Goal: Transaction & Acquisition: Download file/media

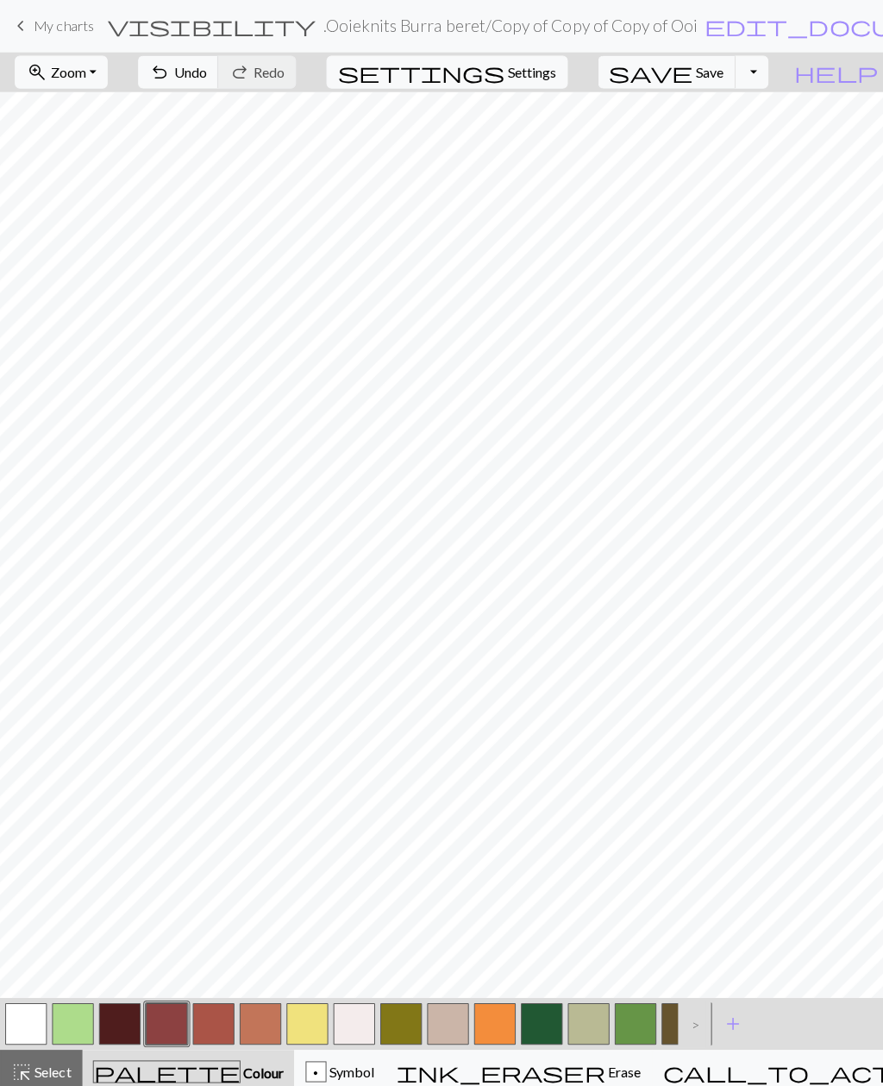
click at [634, 1018] on button "button" at bounding box center [631, 1016] width 41 height 41
click at [402, 1019] on button "button" at bounding box center [398, 1016] width 41 height 41
click at [167, 1020] on button "button" at bounding box center [165, 1016] width 41 height 41
click at [166, 1016] on button "button" at bounding box center [165, 1016] width 41 height 41
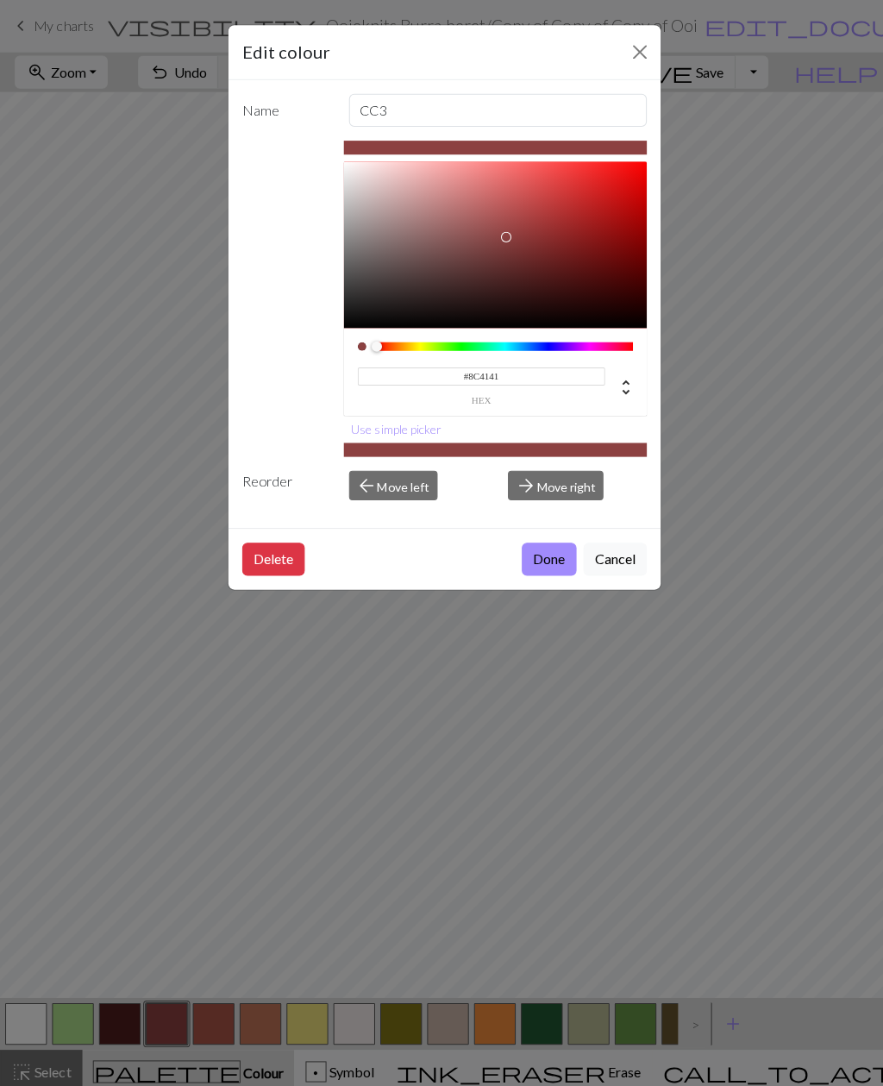
click at [538, 560] on button "Done" at bounding box center [545, 555] width 54 height 33
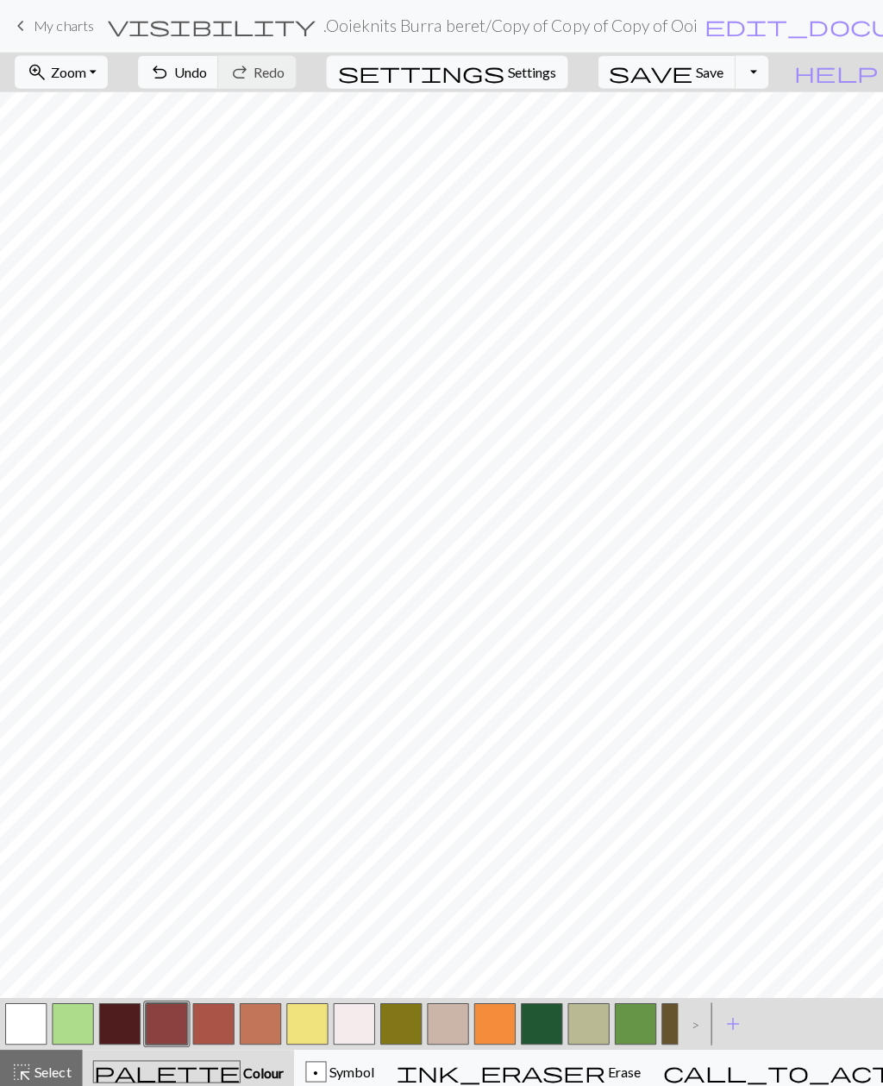
click at [624, 1023] on button "button" at bounding box center [631, 1016] width 41 height 41
click at [169, 84] on span "undo" at bounding box center [158, 71] width 21 height 24
click at [397, 1019] on button "button" at bounding box center [398, 1016] width 41 height 41
click at [627, 1007] on button "button" at bounding box center [631, 1016] width 41 height 41
click at [621, 1011] on button "button" at bounding box center [631, 1016] width 41 height 41
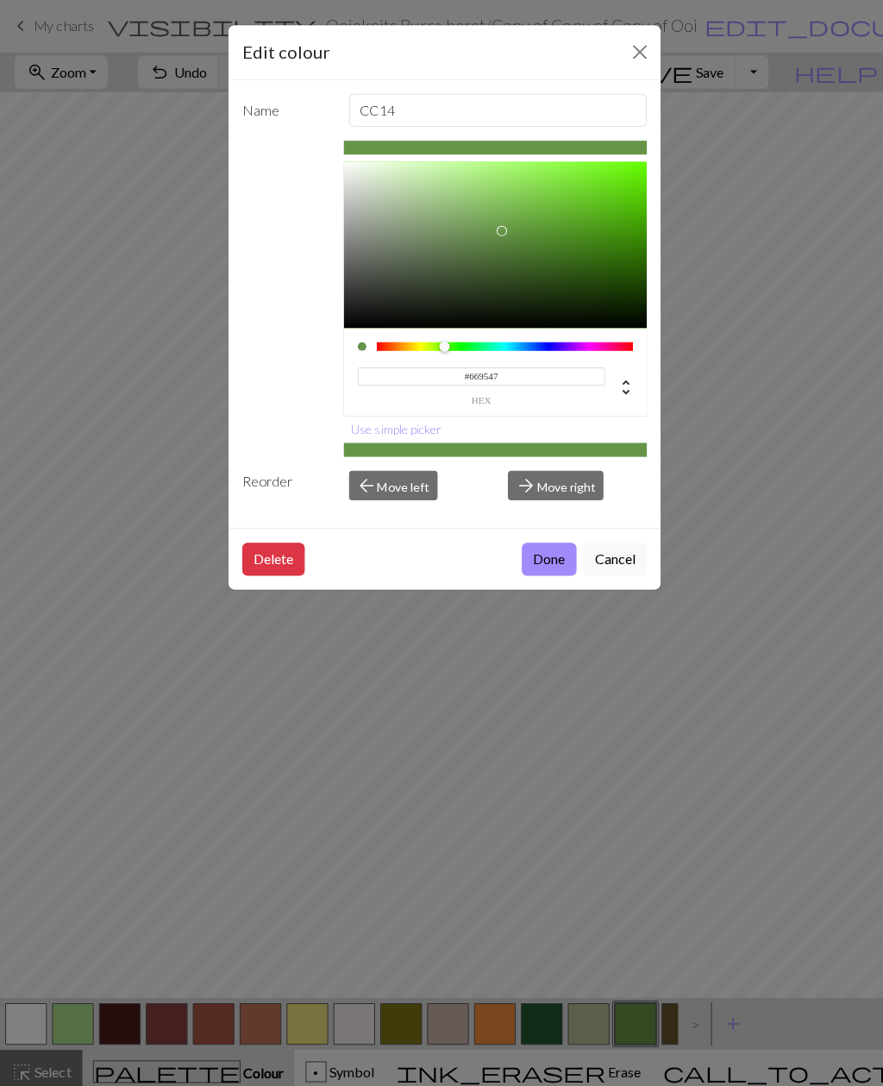
click at [537, 562] on button "Done" at bounding box center [545, 555] width 54 height 33
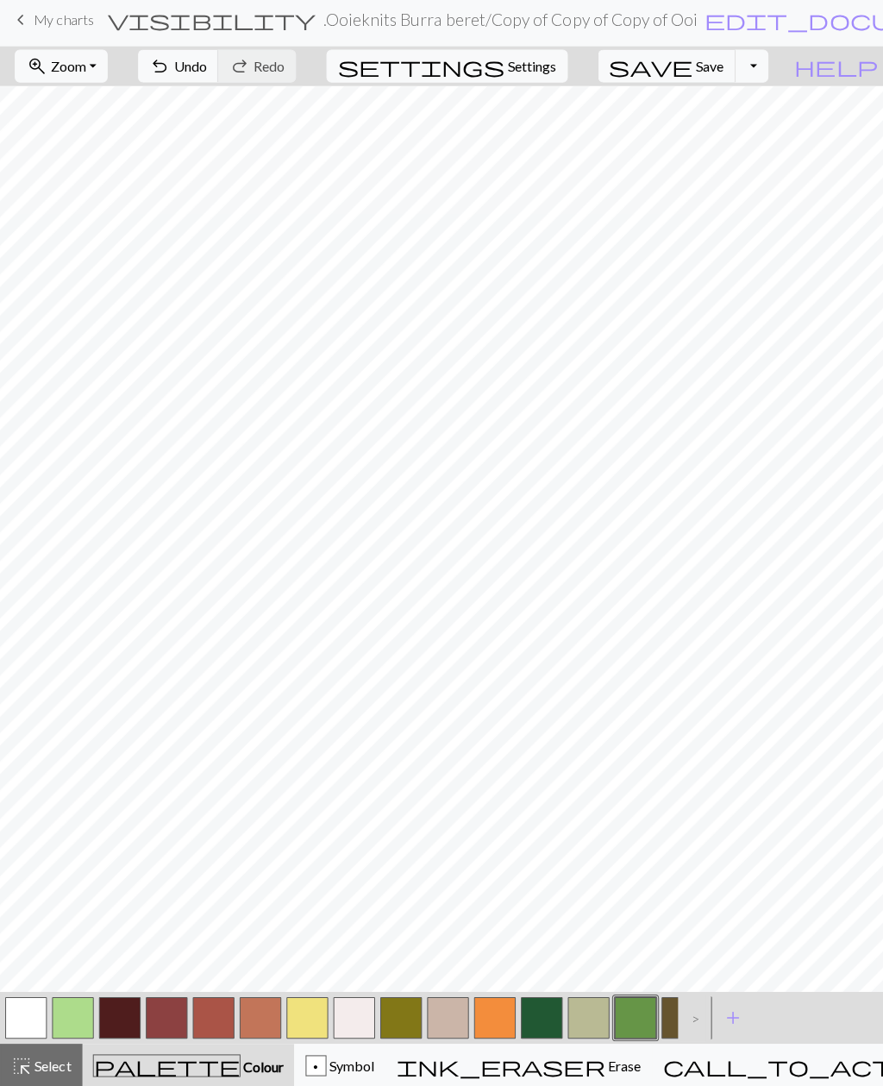
click at [169, 72] on span "undo" at bounding box center [158, 71] width 21 height 24
click at [205, 68] on span "Undo" at bounding box center [188, 71] width 33 height 16
click at [629, 1015] on button "button" at bounding box center [631, 1016] width 41 height 41
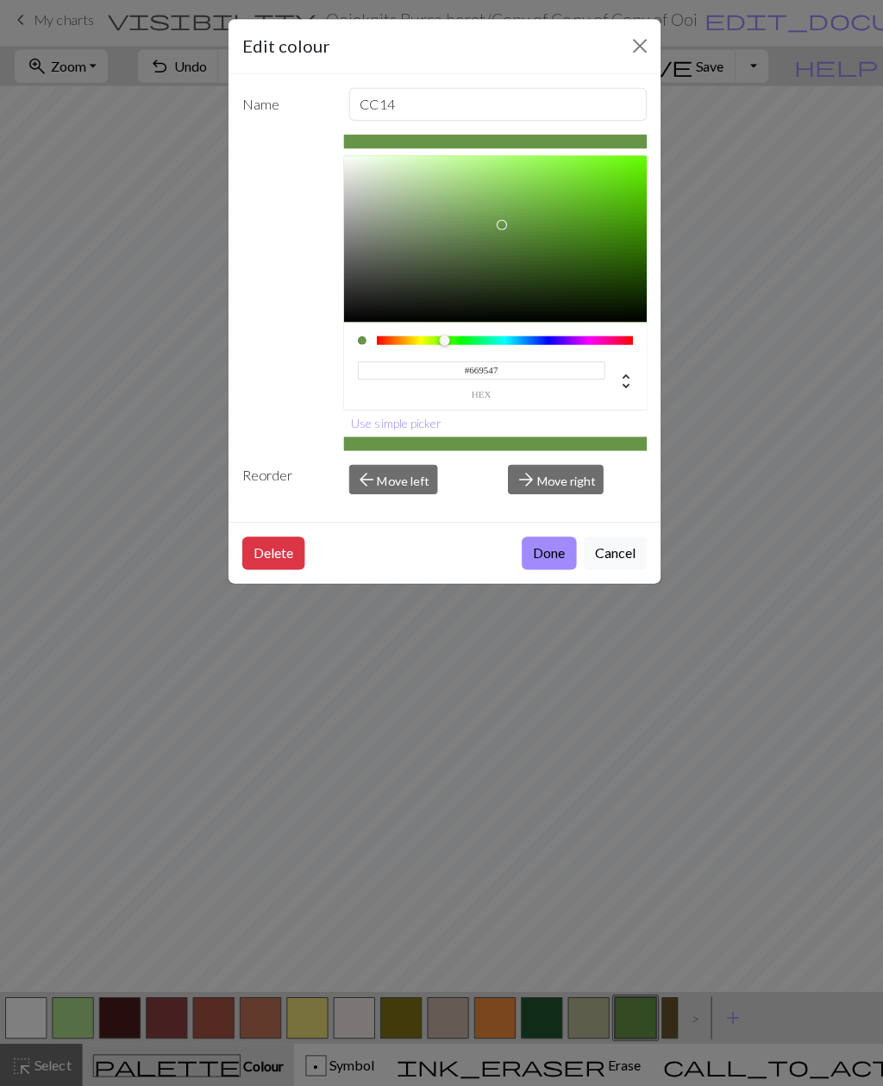
click at [537, 557] on button "Done" at bounding box center [545, 555] width 54 height 33
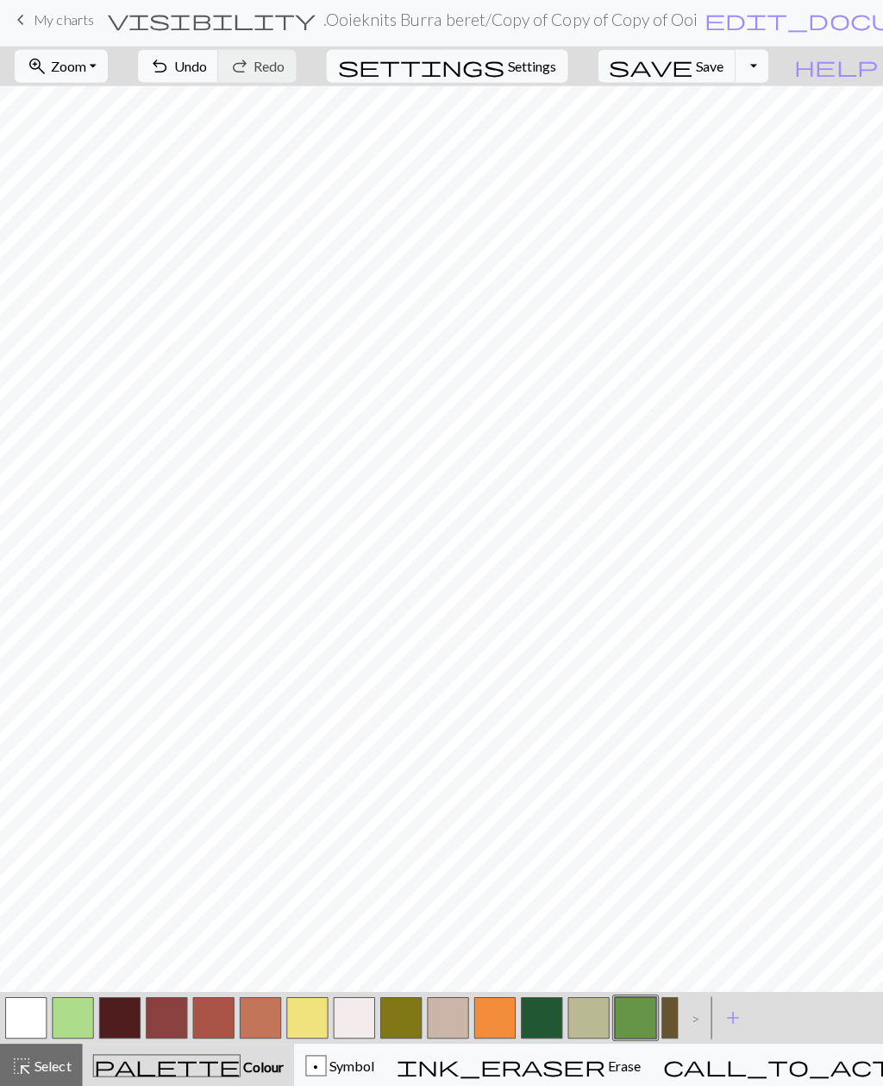
click at [402, 1016] on button "button" at bounding box center [398, 1016] width 41 height 41
click at [688, 71] on span "save" at bounding box center [646, 71] width 83 height 24
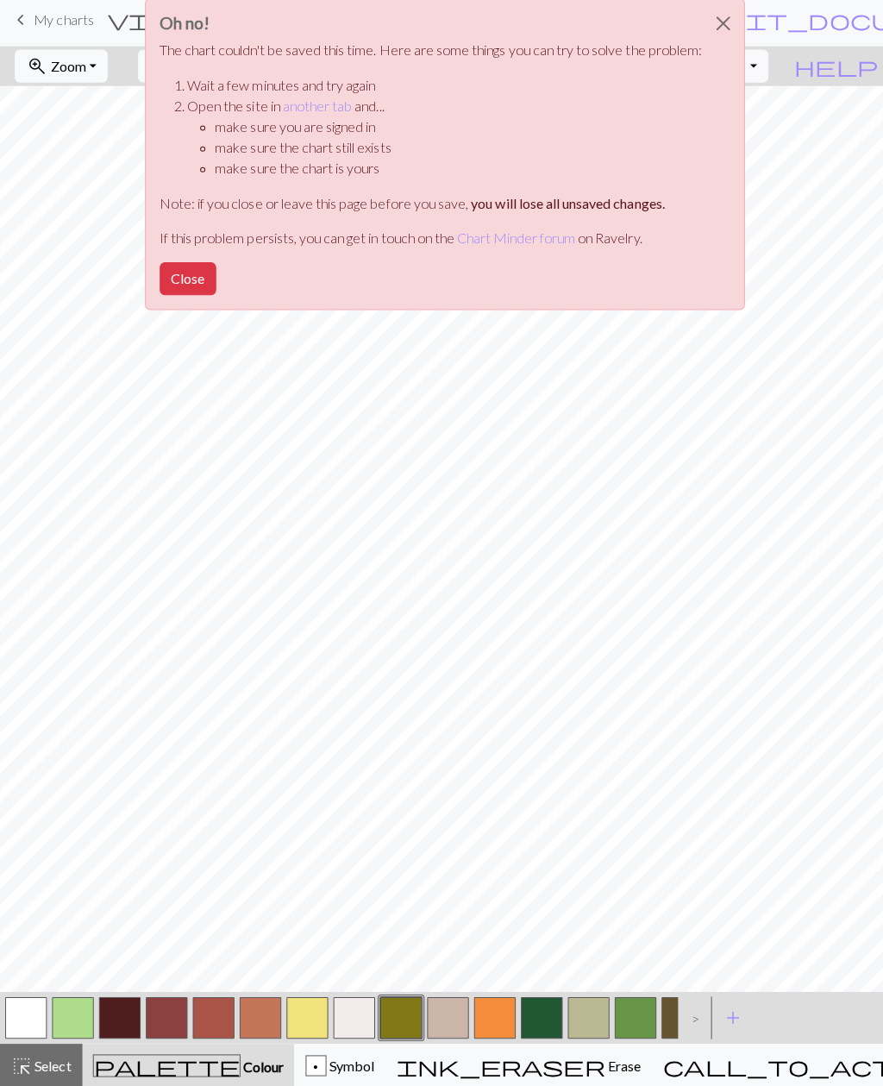
click at [188, 274] on button "Close" at bounding box center [187, 282] width 56 height 33
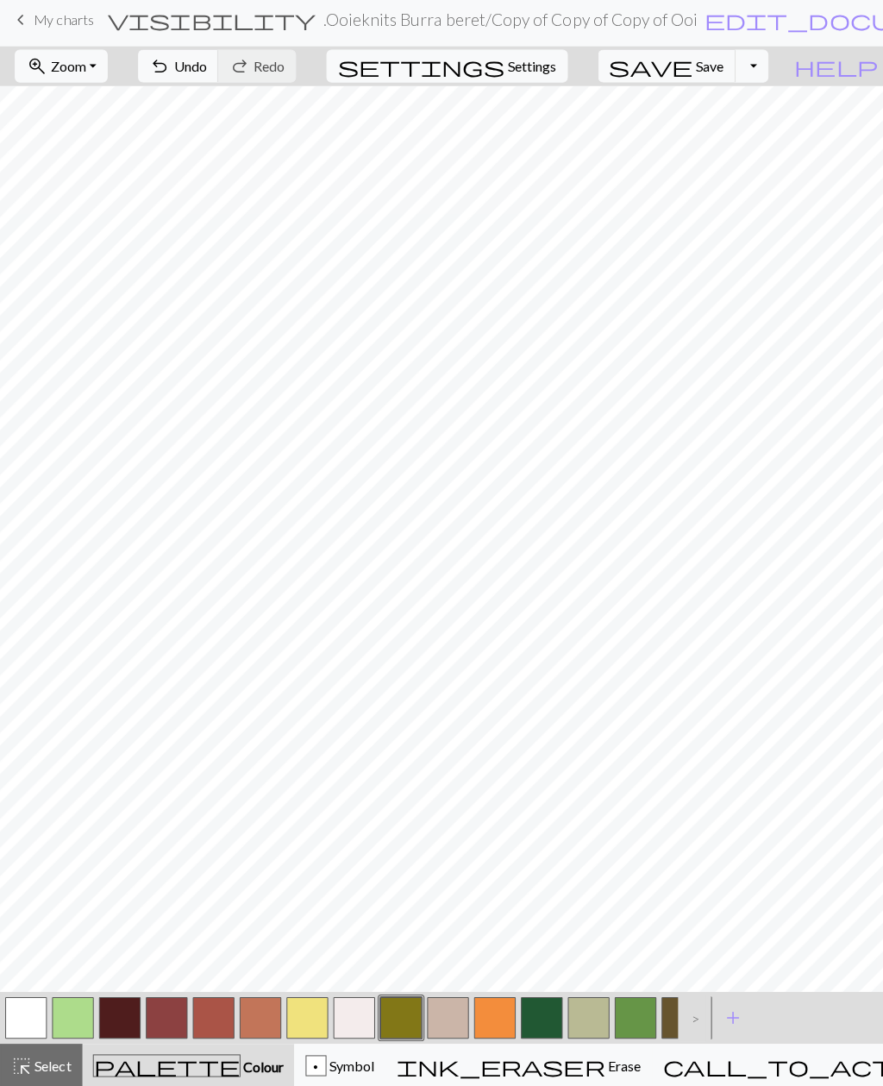
click at [717, 78] on button "save Save Save" at bounding box center [662, 71] width 137 height 33
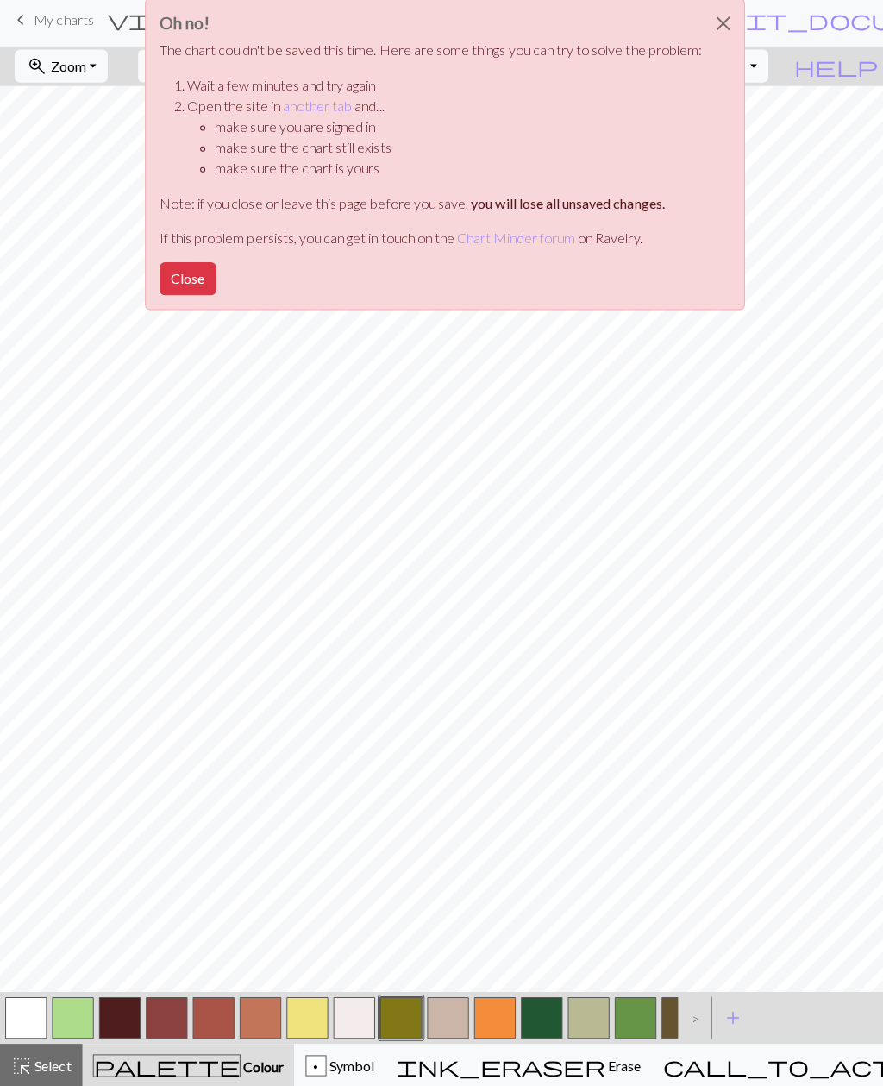
click at [184, 279] on button "Close" at bounding box center [187, 282] width 56 height 33
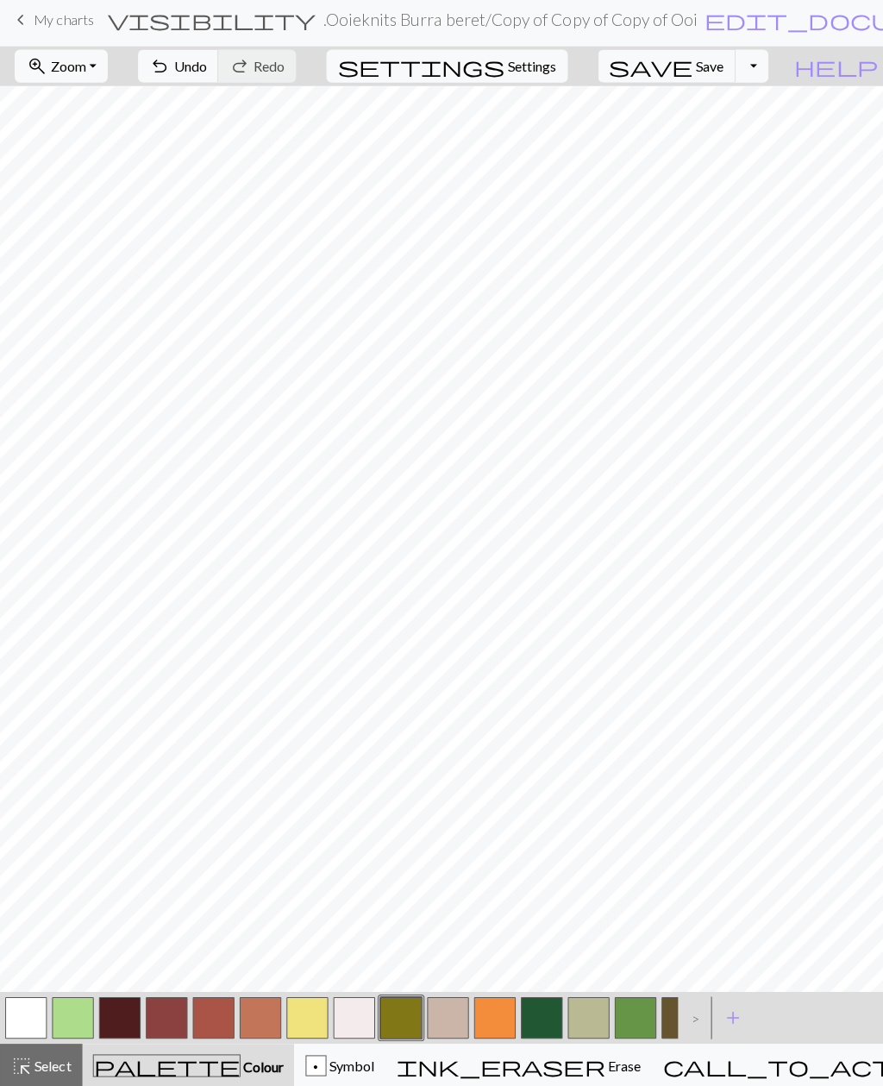
click at [763, 71] on button "Toggle Dropdown" at bounding box center [746, 71] width 33 height 33
click at [711, 108] on button "file_copy Save a copy" at bounding box center [620, 110] width 285 height 28
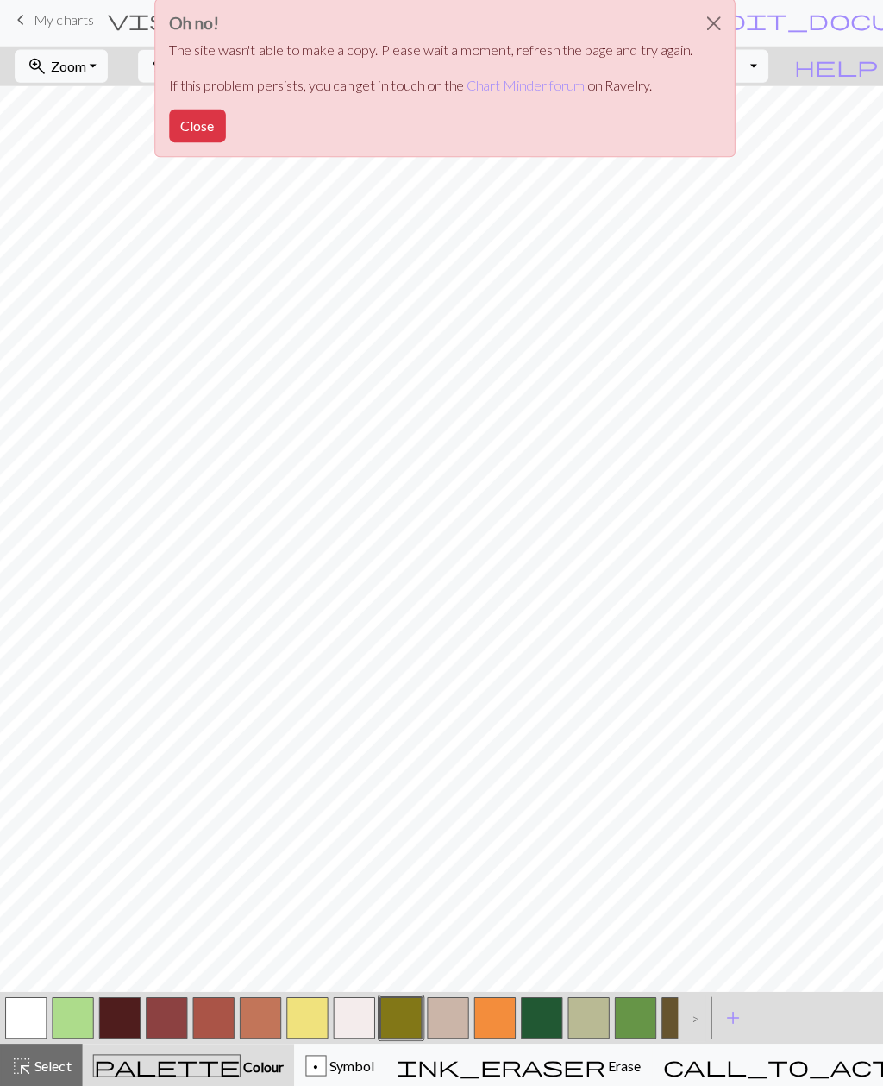
click at [197, 130] on button "Close" at bounding box center [196, 131] width 56 height 33
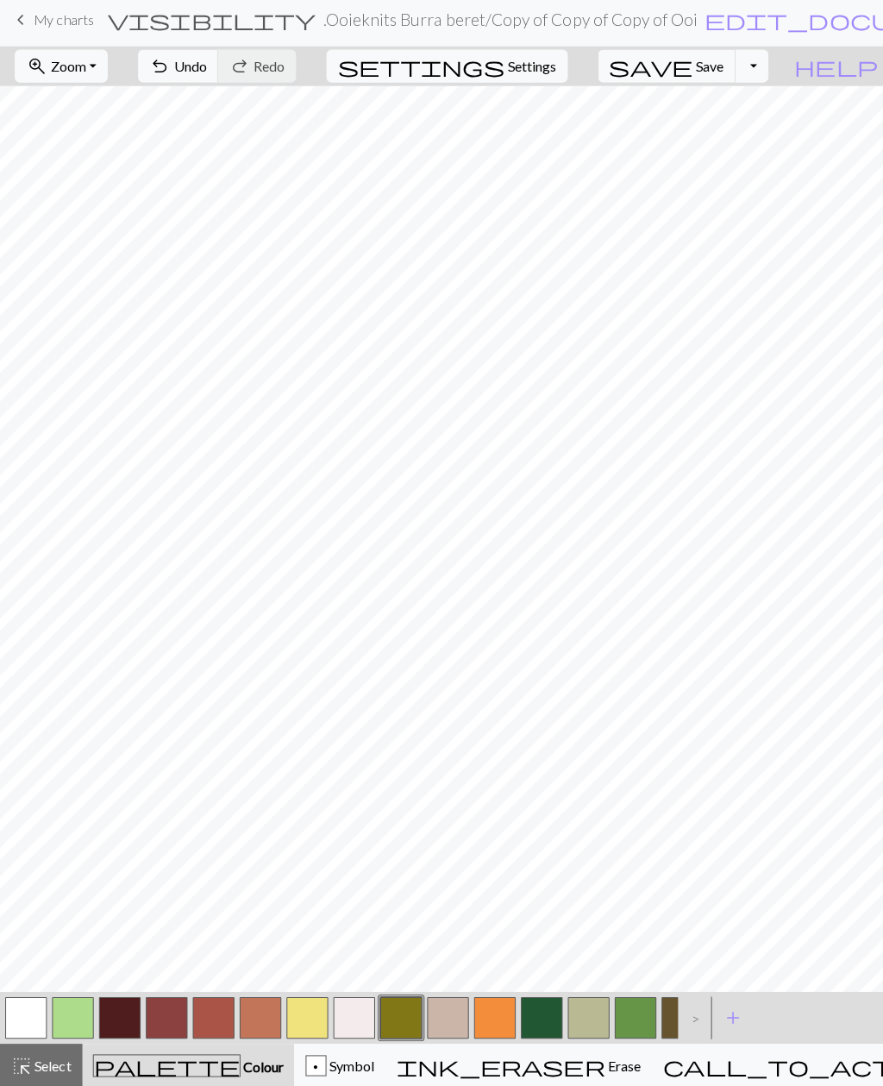
click at [719, 71] on span "Save" at bounding box center [706, 71] width 28 height 16
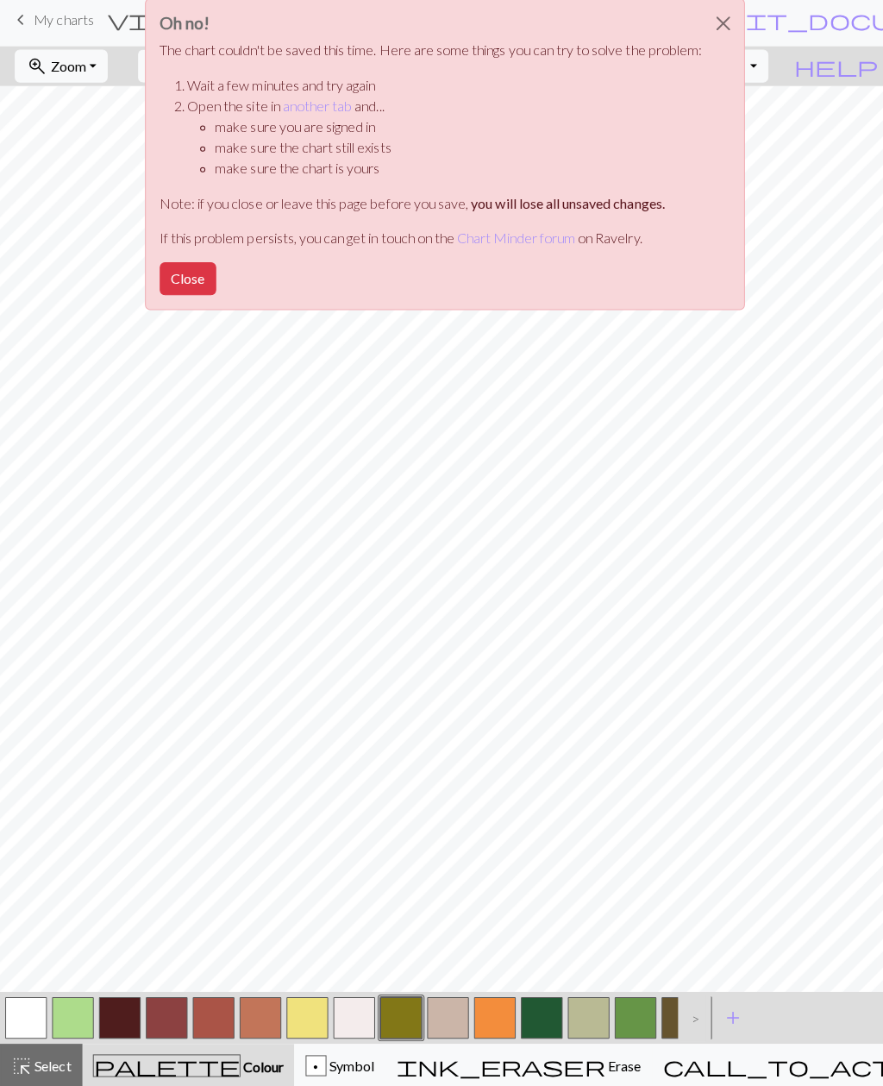
click at [190, 282] on button "Close" at bounding box center [187, 282] width 56 height 33
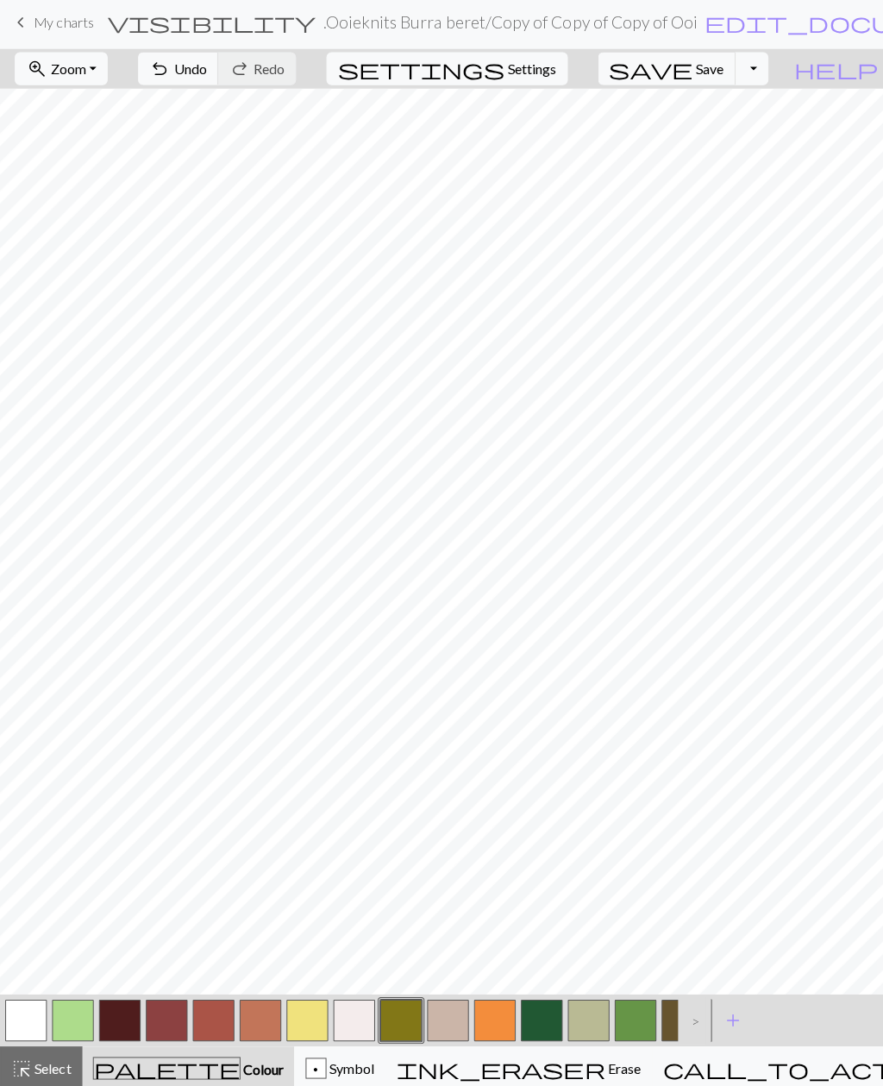
click at [67, 25] on span "My charts" at bounding box center [63, 25] width 59 height 16
click at [719, 72] on span "Save" at bounding box center [706, 71] width 28 height 16
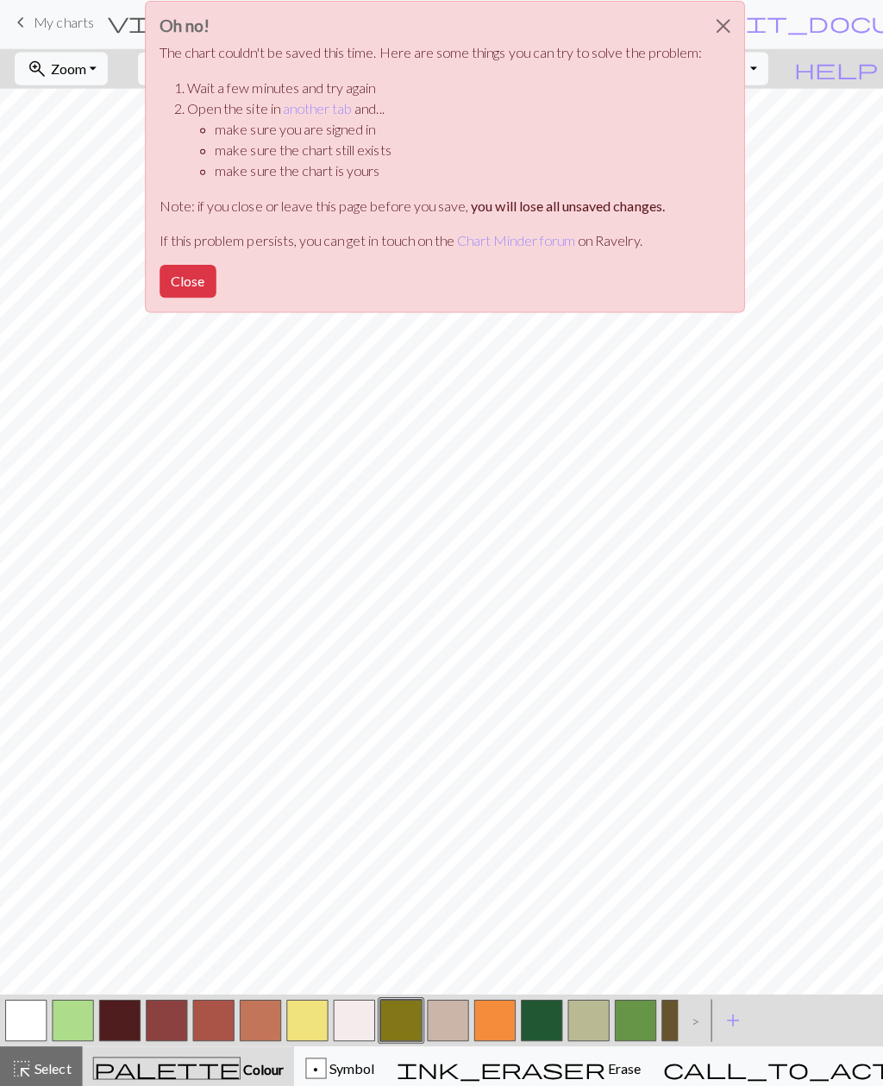
click at [185, 283] on button "Close" at bounding box center [187, 282] width 56 height 33
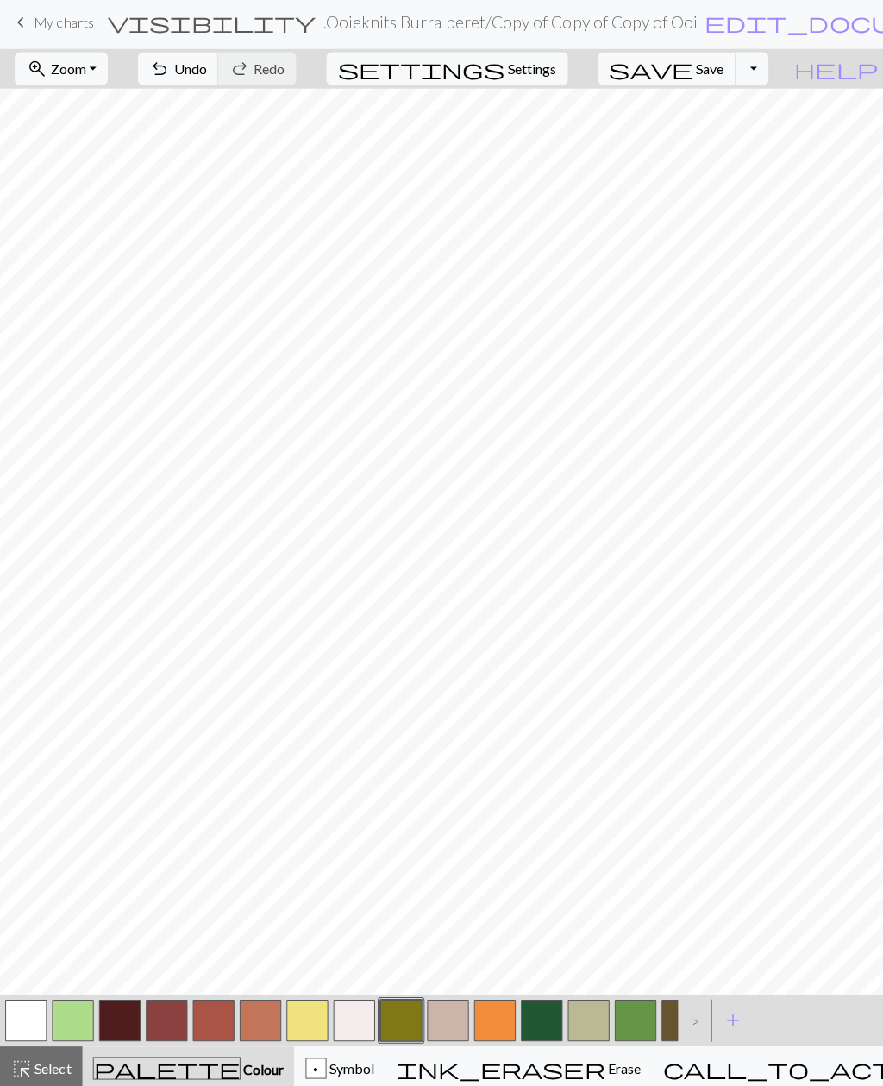
click at [719, 70] on span "Save" at bounding box center [706, 71] width 28 height 16
click at [763, 75] on button "Toggle Dropdown" at bounding box center [746, 71] width 33 height 33
click at [710, 108] on button "file_copy Save a copy" at bounding box center [620, 110] width 285 height 28
click at [763, 73] on button "Toggle Dropdown" at bounding box center [746, 71] width 33 height 33
click at [711, 110] on button "file_copy Save a copy" at bounding box center [620, 110] width 285 height 28
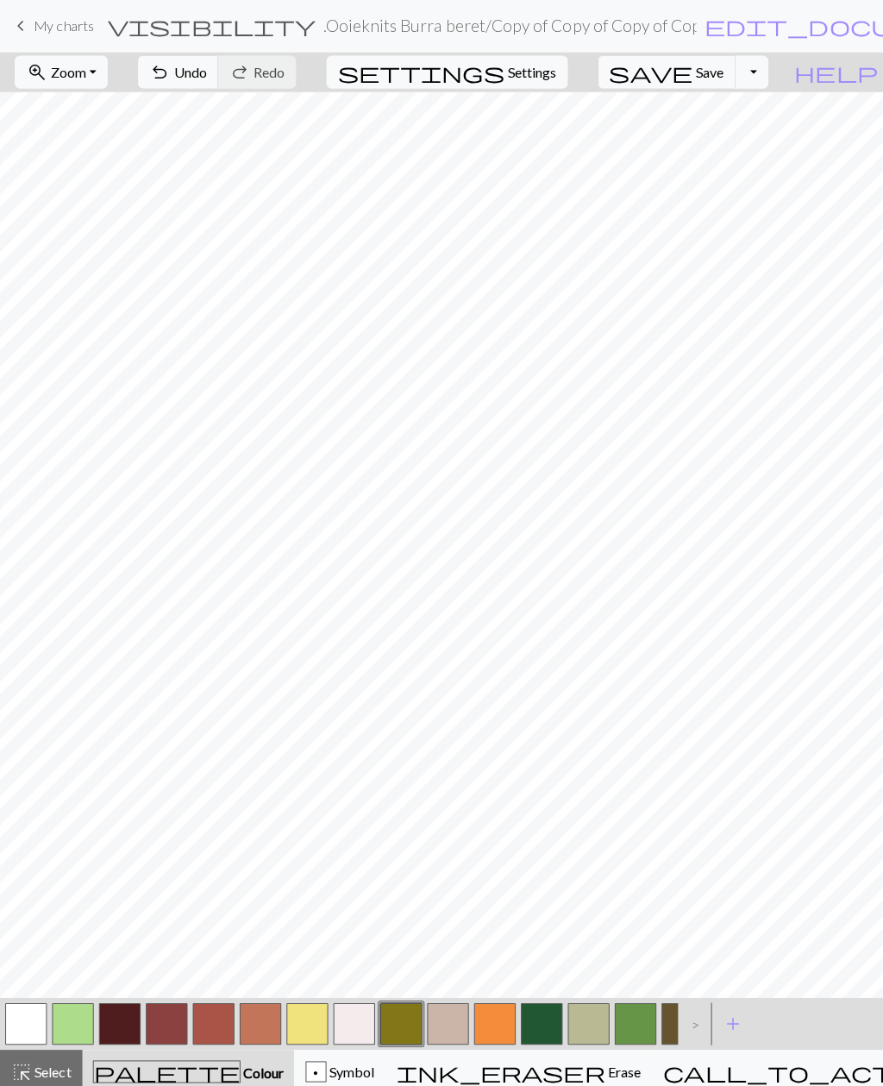
click at [763, 78] on button "Toggle Dropdown" at bounding box center [746, 71] width 33 height 33
click at [708, 141] on button "save_alt Download" at bounding box center [620, 137] width 285 height 28
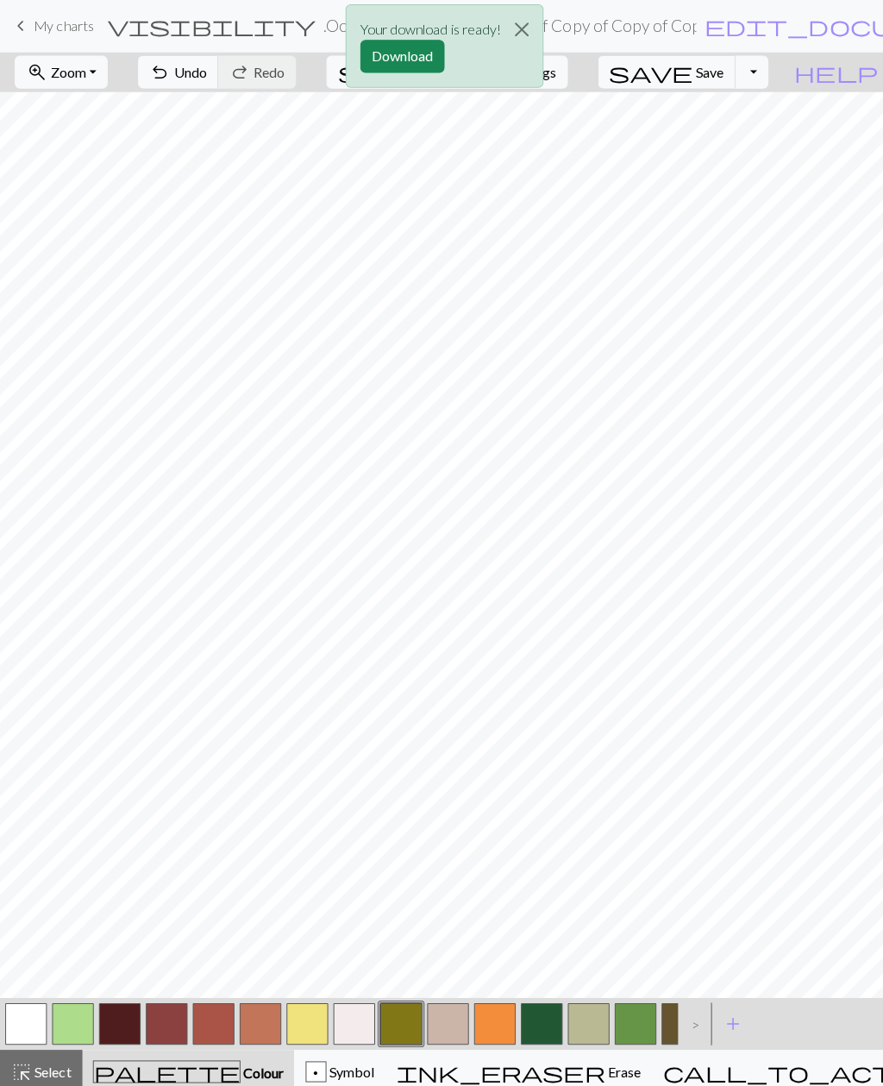
click at [389, 58] on button "Download" at bounding box center [400, 56] width 84 height 33
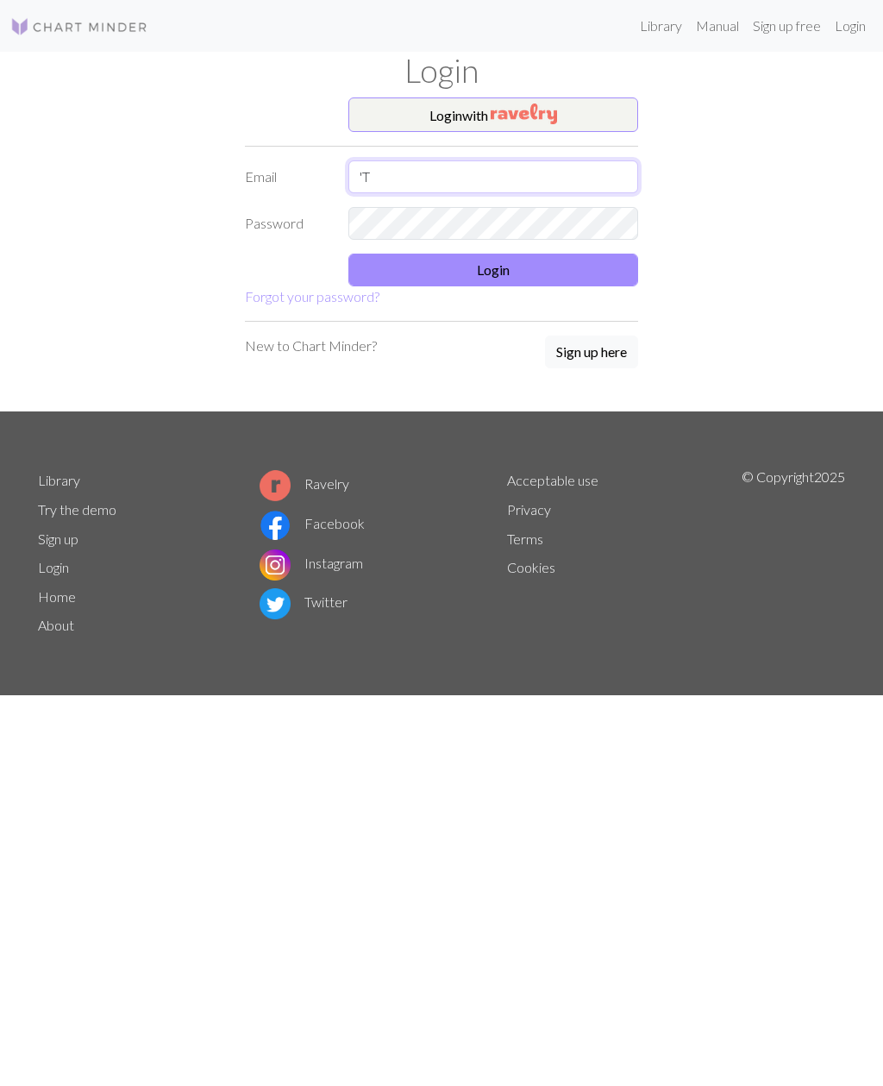
type input "'"
type input "[PERSON_NAME][EMAIL_ADDRESS][PERSON_NAME][DOMAIN_NAME]"
click at [471, 279] on button "Login" at bounding box center [493, 270] width 290 height 33
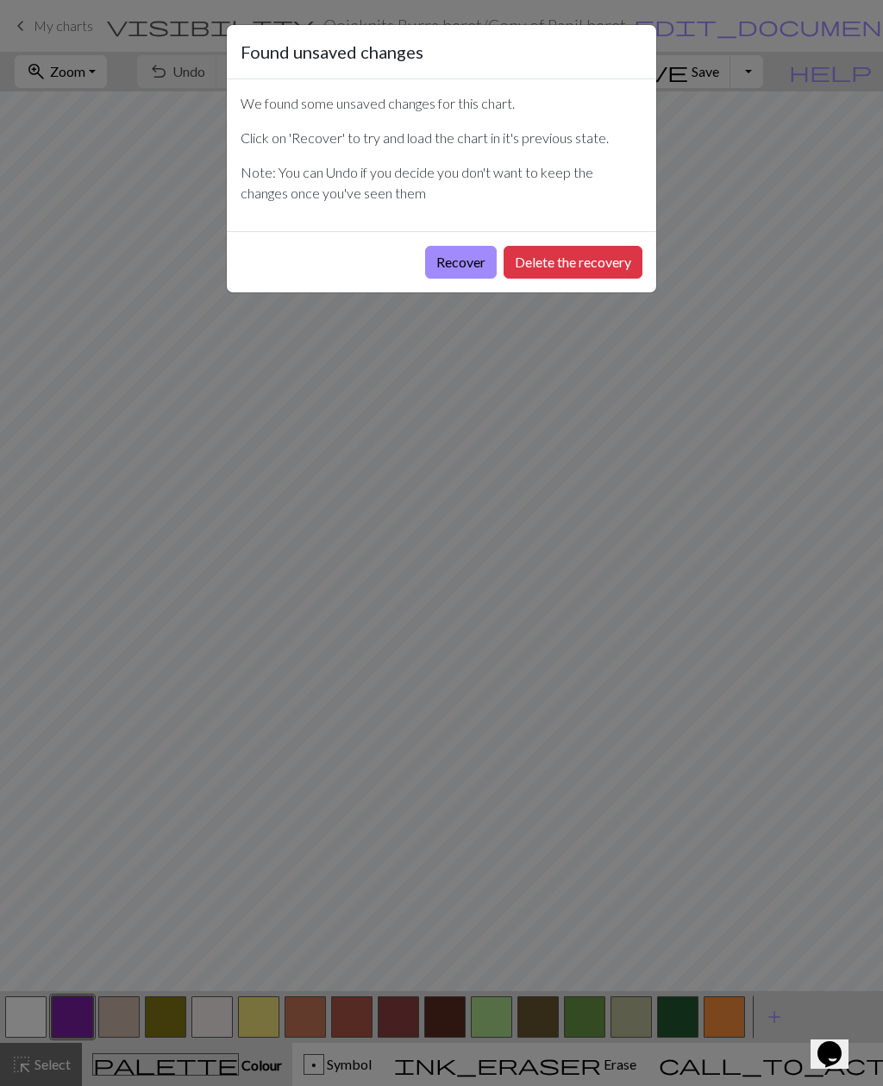
click at [445, 263] on button "Recover" at bounding box center [461, 262] width 72 height 33
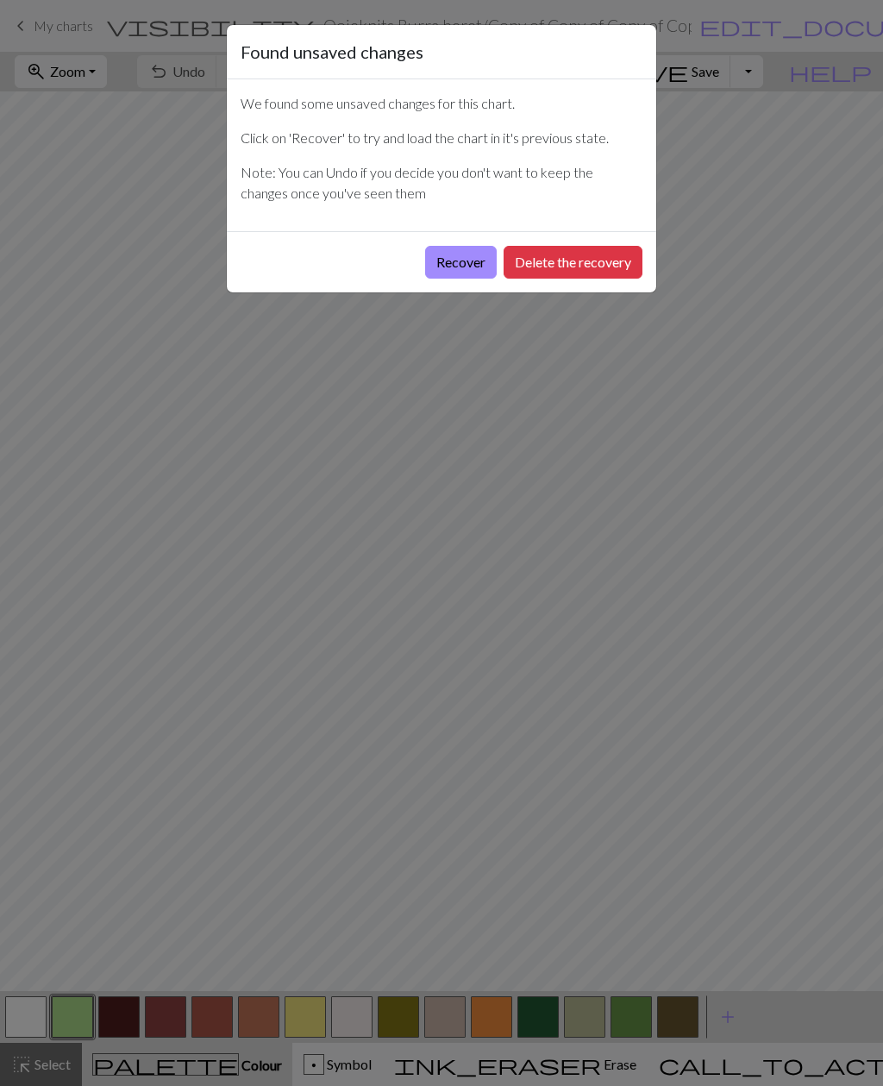
click at [447, 264] on button "Recover" at bounding box center [461, 262] width 72 height 33
